Goal: Task Accomplishment & Management: Use online tool/utility

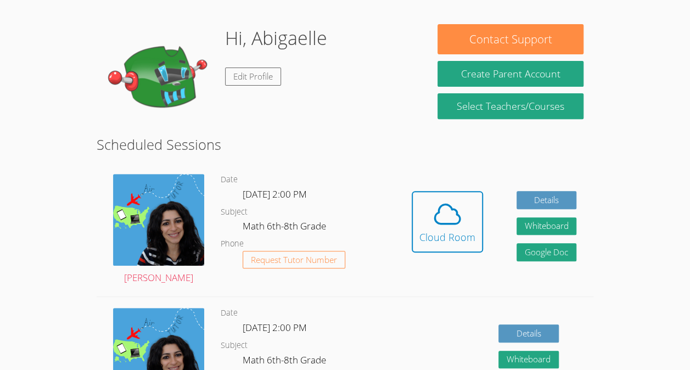
scroll to position [159, 0]
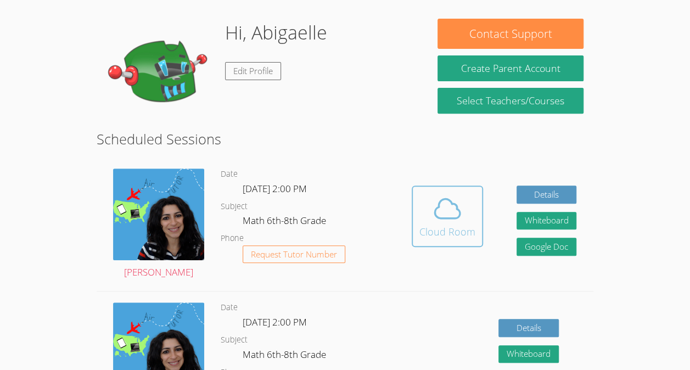
click at [455, 232] on div "Cloud Room" at bounding box center [447, 231] width 56 height 15
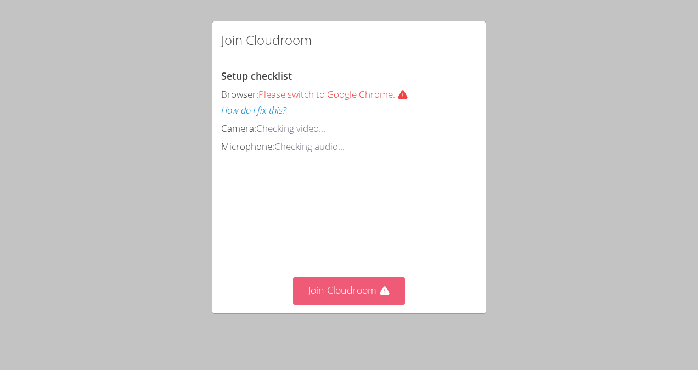
click at [367, 291] on button "Join Cloudroom" at bounding box center [349, 290] width 113 height 27
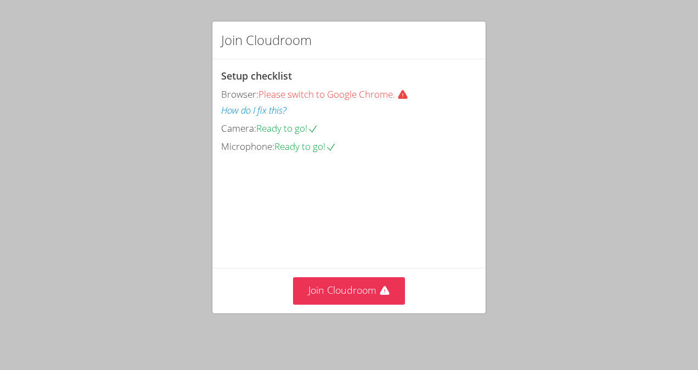
click at [319, 313] on div "Join Cloudroom" at bounding box center [348, 290] width 273 height 45
click at [319, 304] on button "Join Cloudroom" at bounding box center [349, 290] width 113 height 27
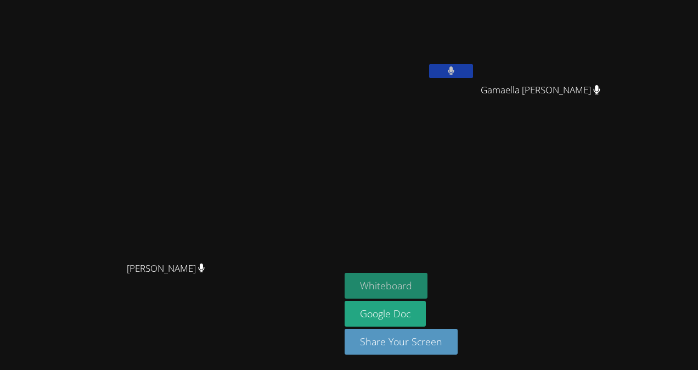
click at [428, 287] on button "Whiteboard" at bounding box center [386, 286] width 83 height 26
click at [475, 27] on video at bounding box center [410, 41] width 131 height 74
click at [475, 48] on video at bounding box center [410, 41] width 131 height 74
